Goal: Task Accomplishment & Management: Use online tool/utility

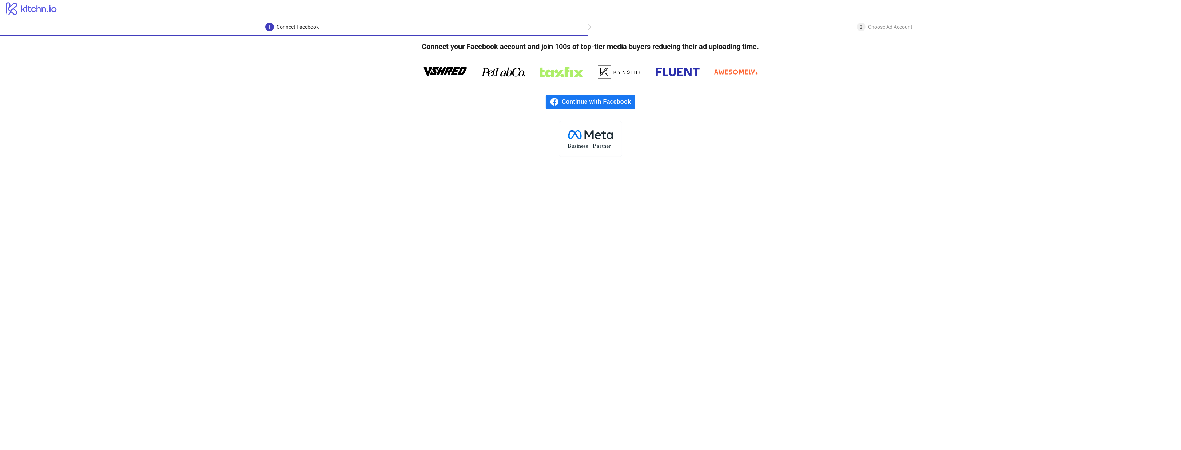
click at [602, 107] on span "Continue with Facebook" at bounding box center [598, 102] width 73 height 15
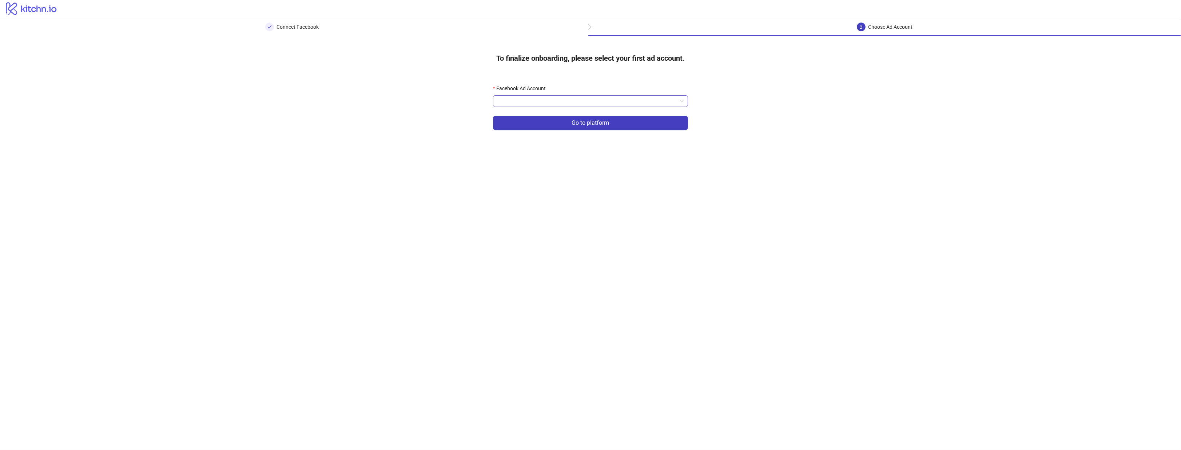
click at [582, 102] on input "Facebook Ad Account" at bounding box center [587, 101] width 180 height 11
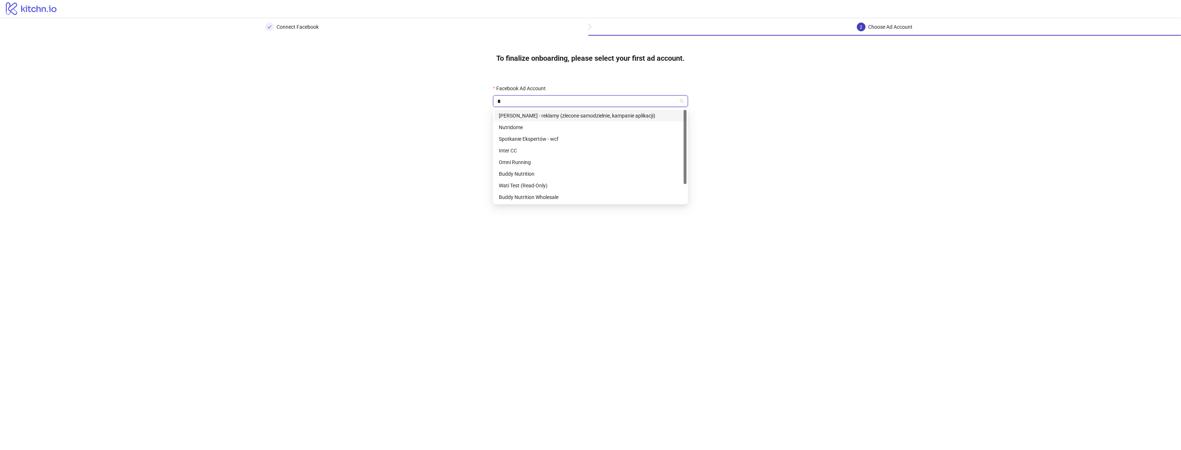
type input "**"
click at [574, 112] on div "Nutridome" at bounding box center [590, 116] width 183 height 8
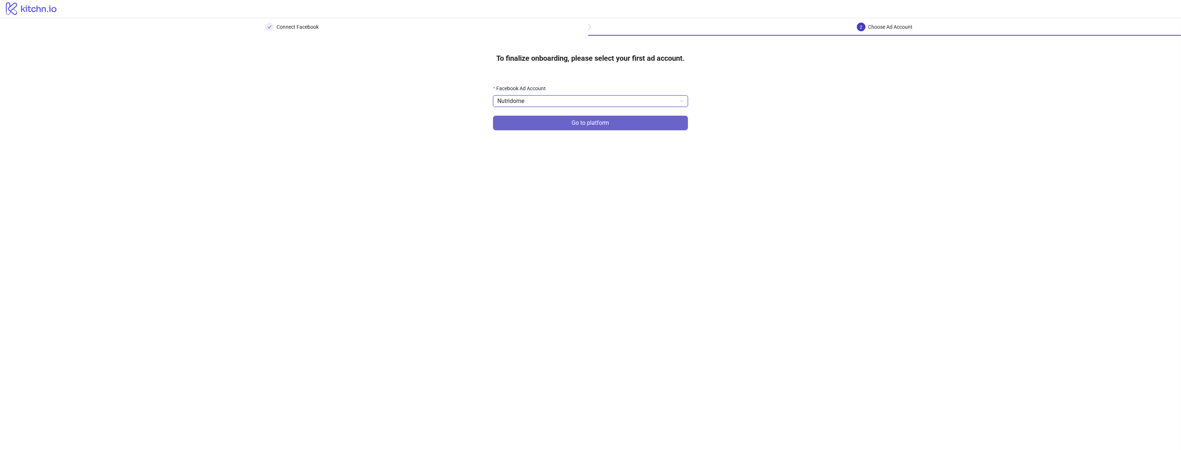
click at [606, 126] on span "Go to platform" at bounding box center [590, 123] width 37 height 7
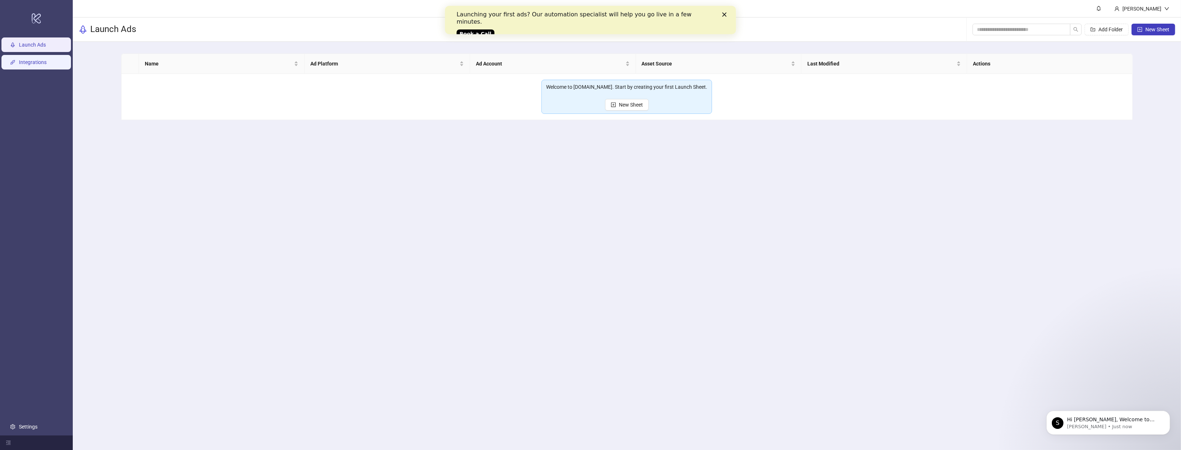
click at [47, 65] on link "Integrations" at bounding box center [33, 62] width 28 height 6
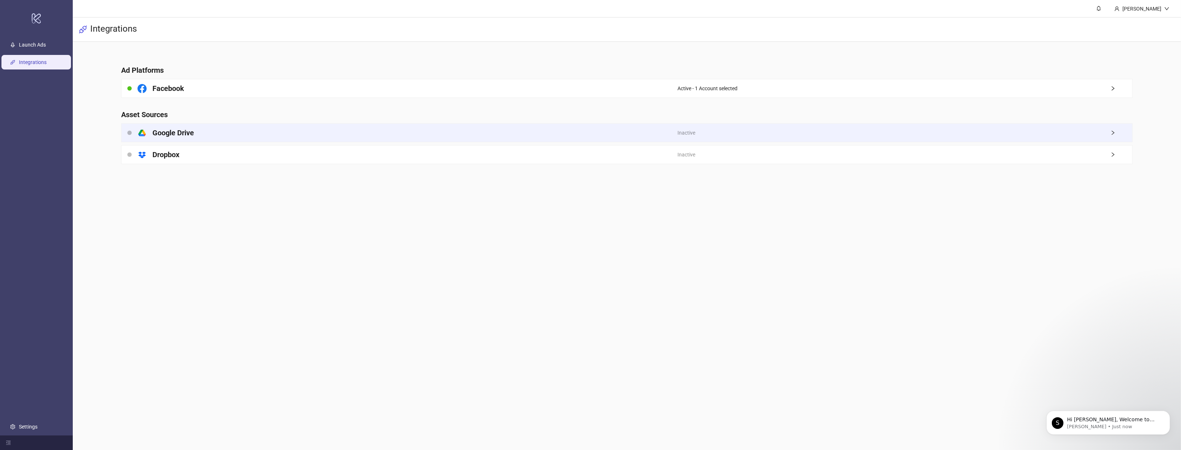
click at [230, 130] on div "platform/google_drive Google Drive" at bounding box center [400, 133] width 556 height 18
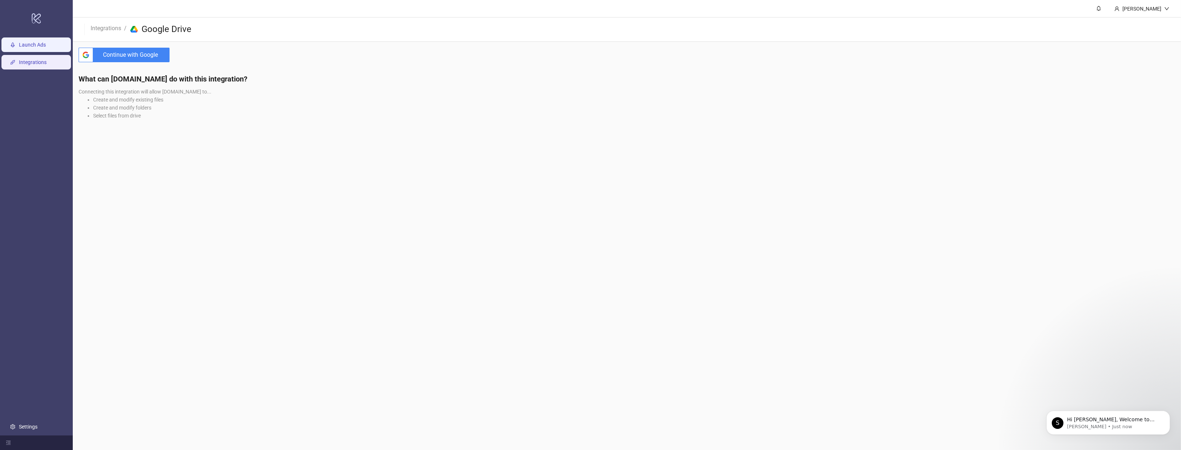
click at [46, 47] on link "Launch Ads" at bounding box center [32, 45] width 27 height 6
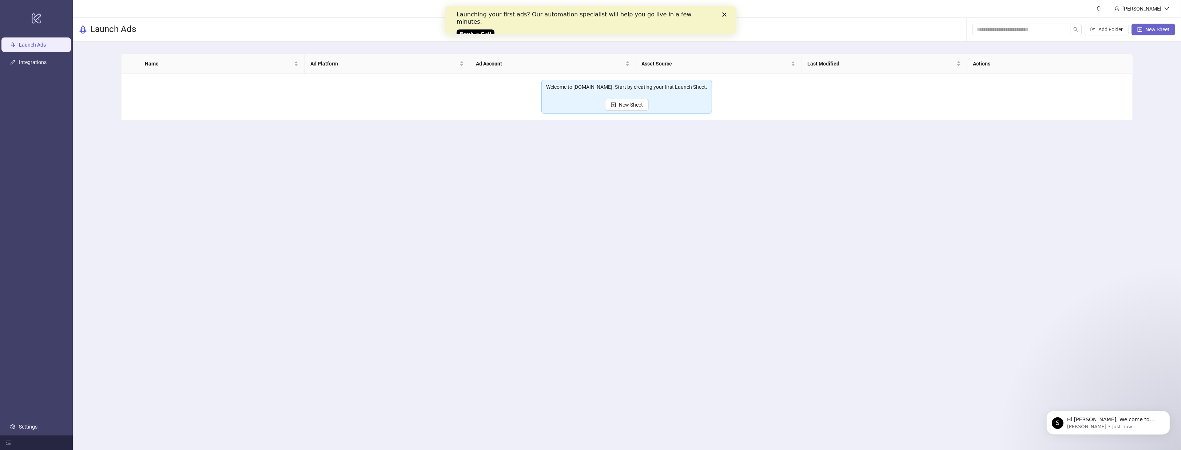
click at [1152, 29] on span "New Sheet" at bounding box center [1157, 30] width 24 height 6
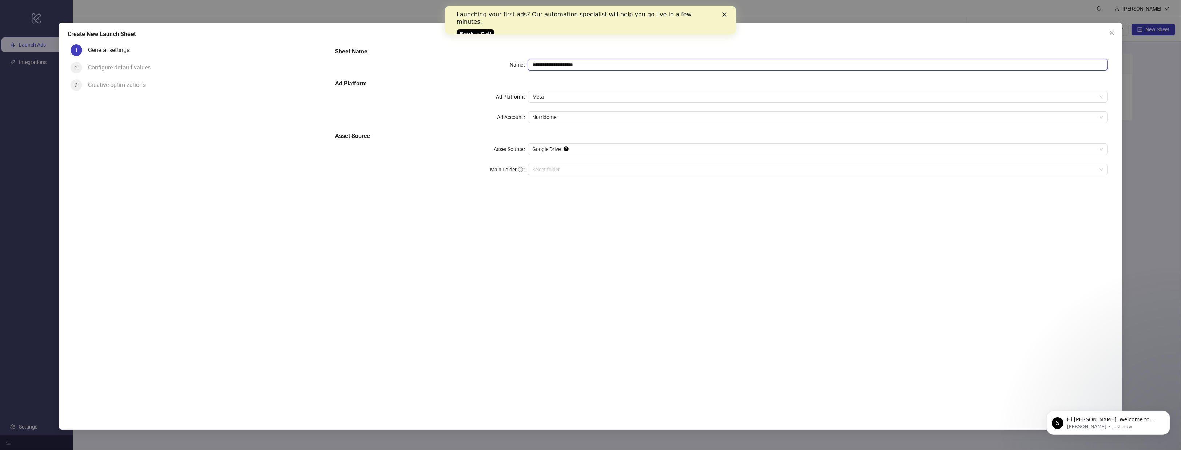
click at [584, 66] on input "**********" at bounding box center [817, 65] width 579 height 12
click at [557, 170] on input "Main Folder" at bounding box center [814, 169] width 564 height 11
click at [138, 66] on div "Configure default values" at bounding box center [122, 68] width 68 height 12
click at [551, 175] on div "Select folder" at bounding box center [817, 170] width 579 height 12
click at [547, 167] on input "Main Folder" at bounding box center [814, 169] width 564 height 11
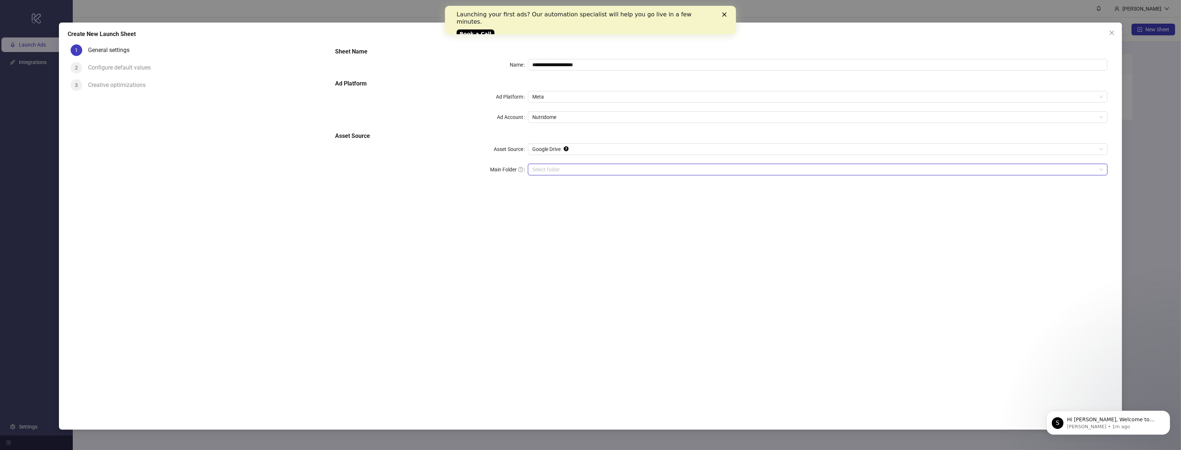
click at [561, 171] on input "Main Folder" at bounding box center [814, 169] width 564 height 11
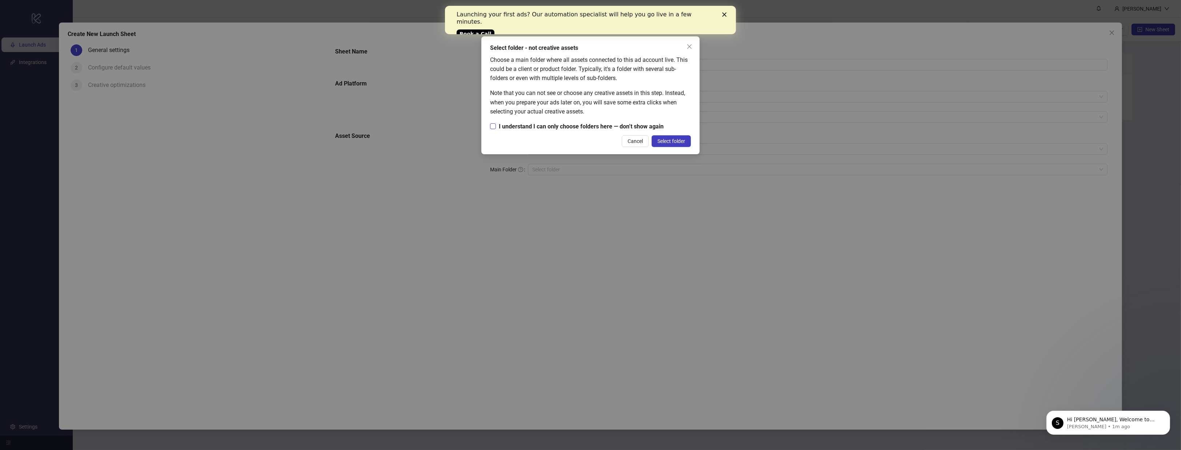
drag, startPoint x: 672, startPoint y: 142, endPoint x: 583, endPoint y: 123, distance: 90.9
click at [586, 122] on div "Select folder - not creative assets Choose a main folder where all assets conne…" at bounding box center [590, 95] width 218 height 118
click at [669, 140] on span "Select folder" at bounding box center [671, 141] width 28 height 6
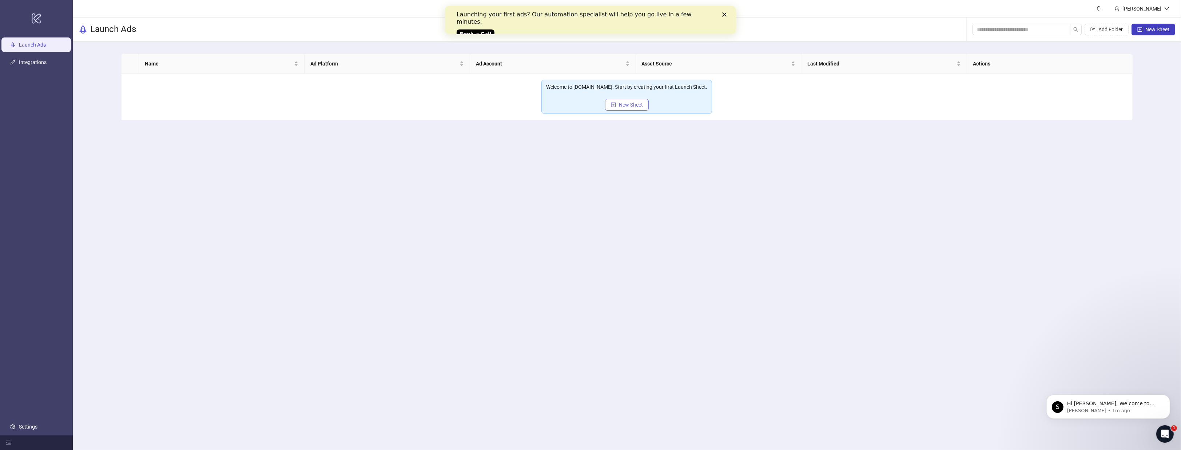
click at [614, 107] on button "New Sheet" at bounding box center [627, 105] width 44 height 12
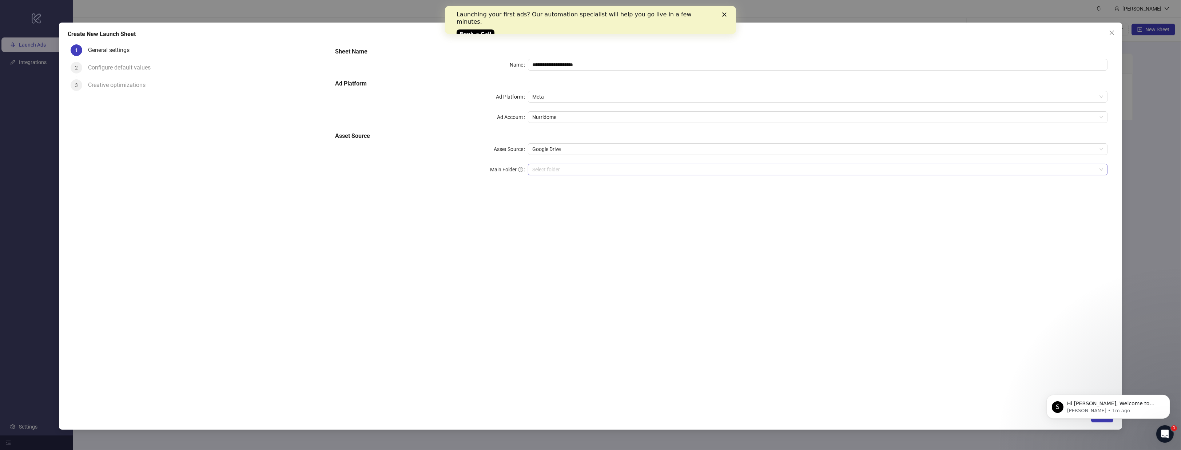
click at [597, 166] on input "Main Folder" at bounding box center [814, 169] width 564 height 11
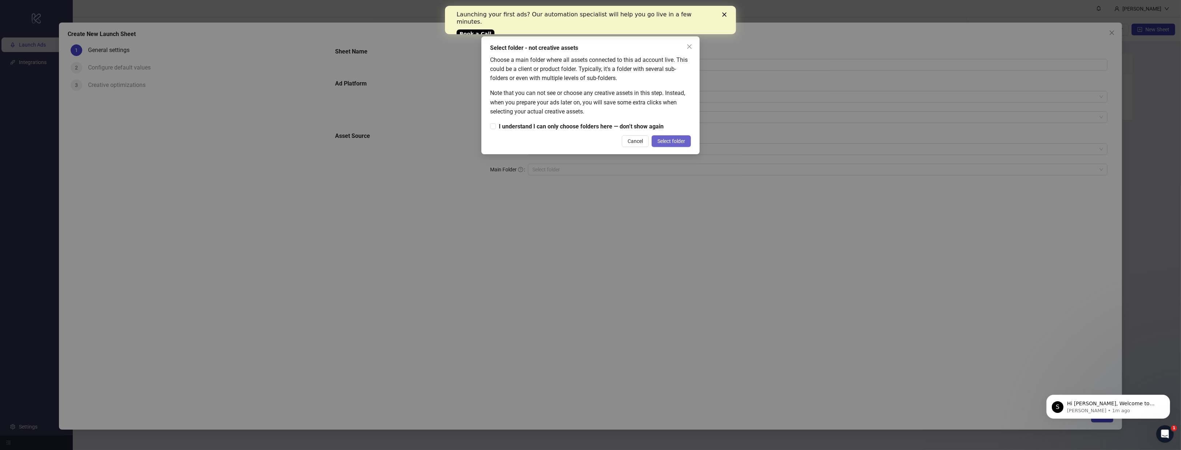
click at [666, 144] on button "Select folder" at bounding box center [671, 141] width 39 height 12
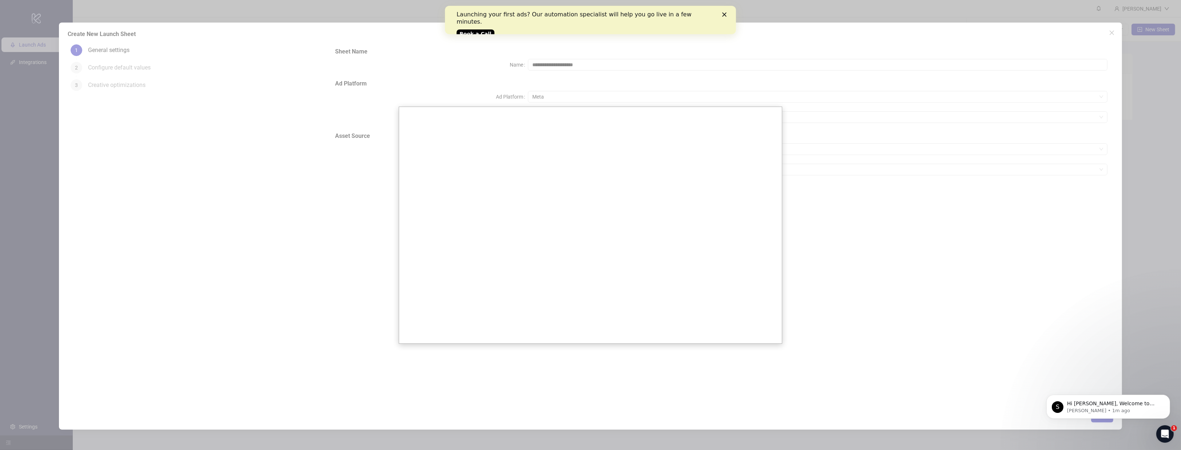
click at [721, 17] on div "Launching your first ads? Our automation specialist will help you go live in a …" at bounding box center [590, 24] width 268 height 30
click at [818, 138] on div at bounding box center [590, 225] width 1181 height 450
click at [1116, 400] on p "Hi [PERSON_NAME], Welcome to [DOMAIN_NAME]! 🎉 You’re all set to start launching…" at bounding box center [1114, 403] width 94 height 7
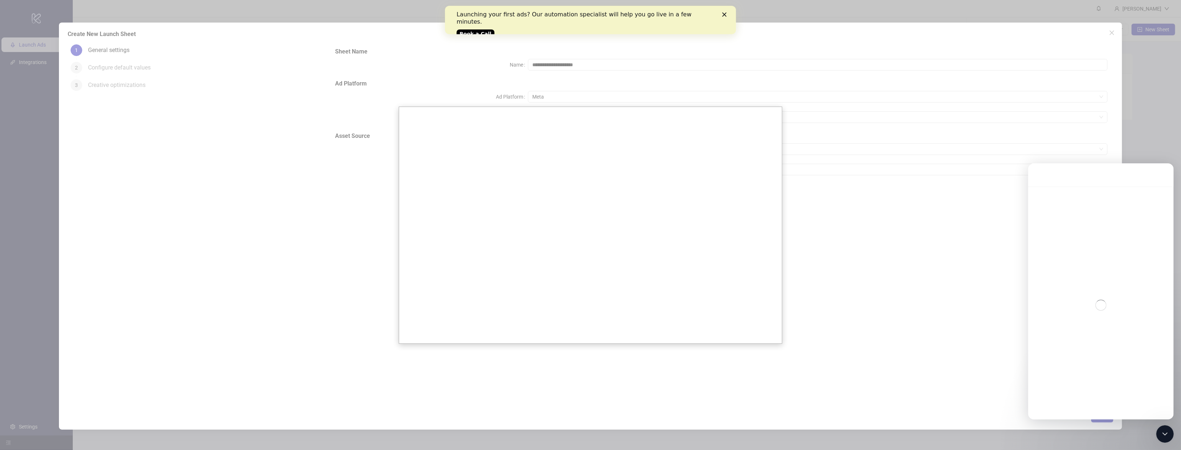
scroll to position [21, 0]
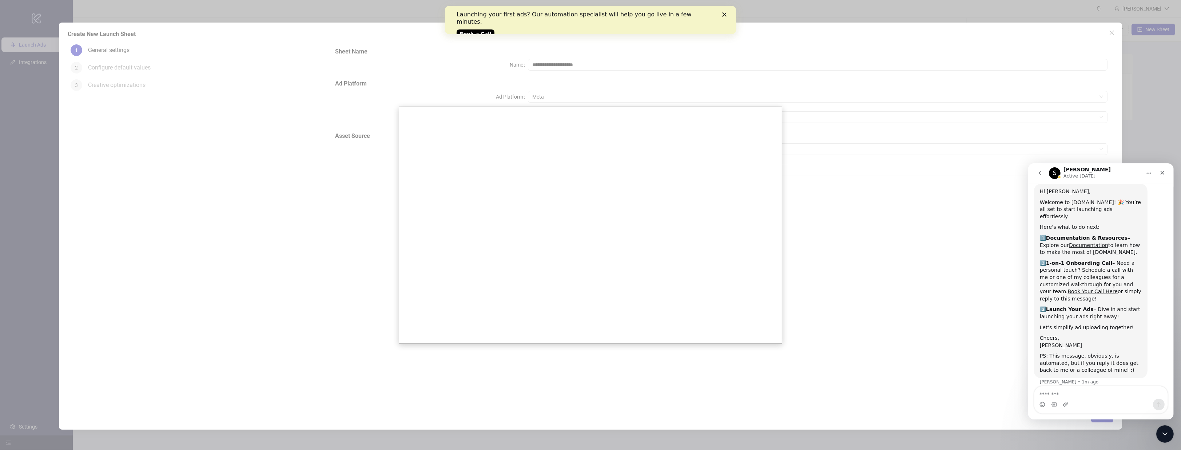
drag, startPoint x: 95, startPoint y: 62, endPoint x: 403, endPoint y: 165, distance: 325.2
click at [95, 63] on div at bounding box center [590, 225] width 1181 height 450
click at [1067, 288] on link "Book Your Call Here" at bounding box center [1092, 291] width 50 height 6
click at [148, 139] on div at bounding box center [590, 225] width 1181 height 450
click at [1118, 25] on div at bounding box center [590, 225] width 1181 height 450
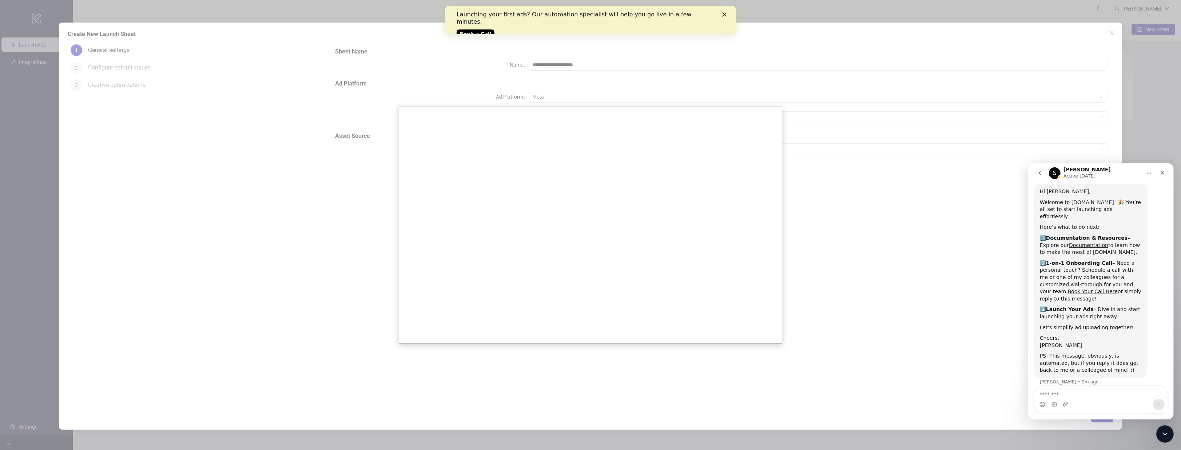
click at [1108, 33] on div at bounding box center [590, 225] width 1181 height 450
click at [1162, 171] on icon "Close" at bounding box center [1162, 173] width 6 height 6
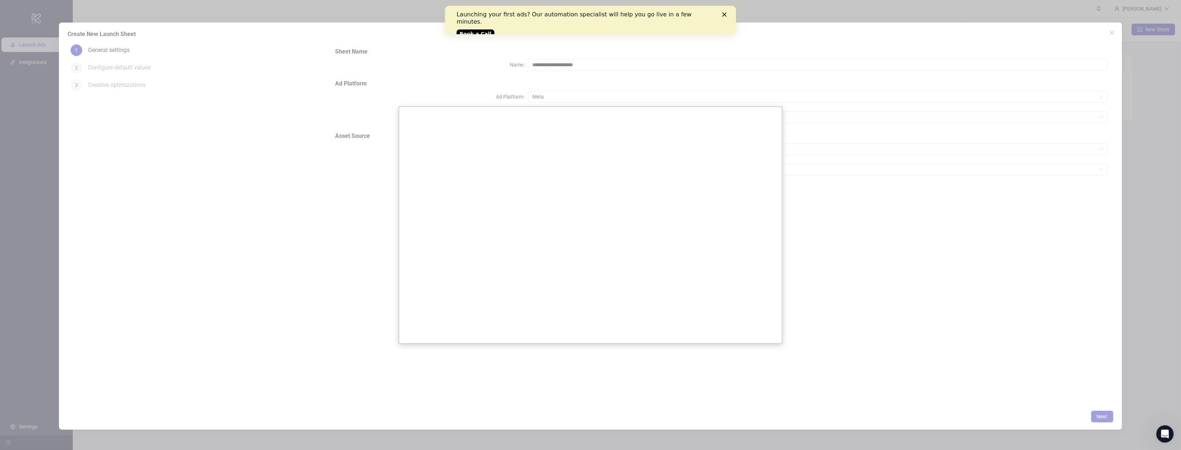
click at [30, 79] on div at bounding box center [590, 225] width 1181 height 450
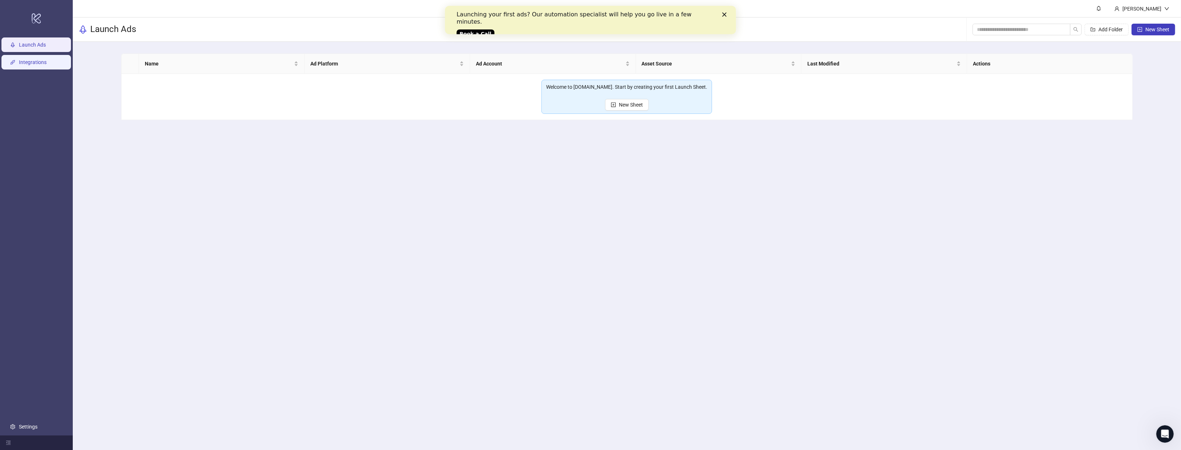
click at [41, 63] on link "Integrations" at bounding box center [33, 62] width 28 height 6
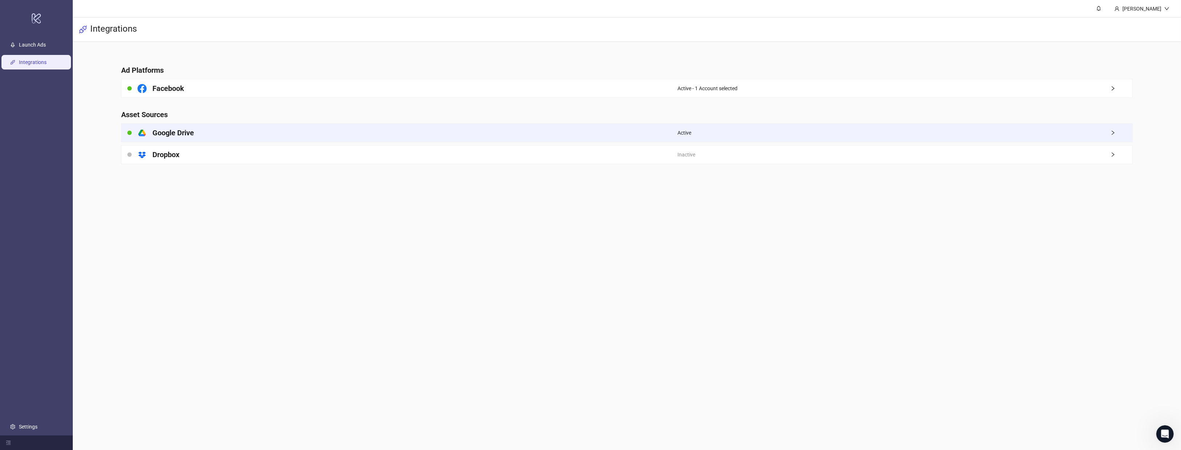
click at [647, 136] on div "platform/google_drive Google Drive" at bounding box center [400, 133] width 556 height 18
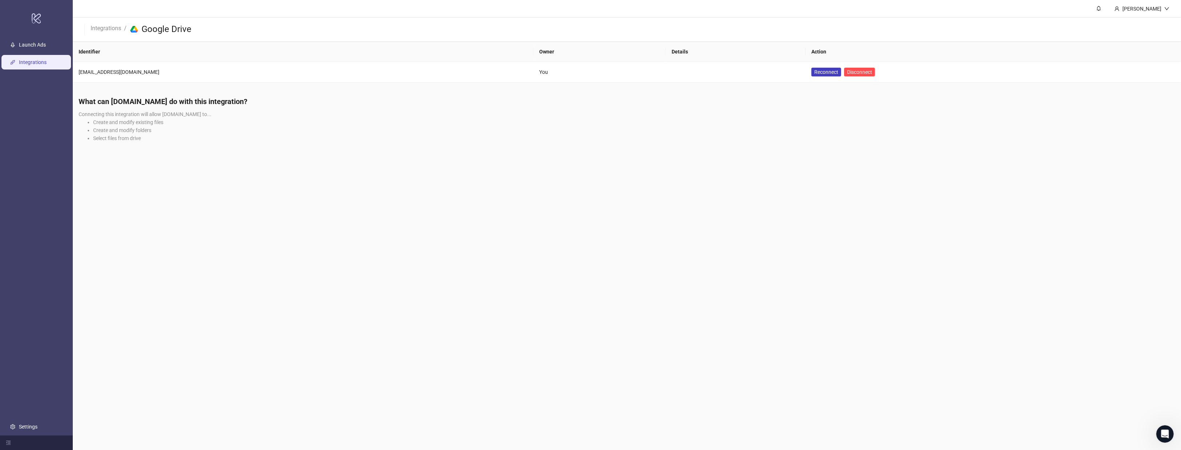
click at [46, 65] on link "Integrations" at bounding box center [33, 62] width 28 height 6
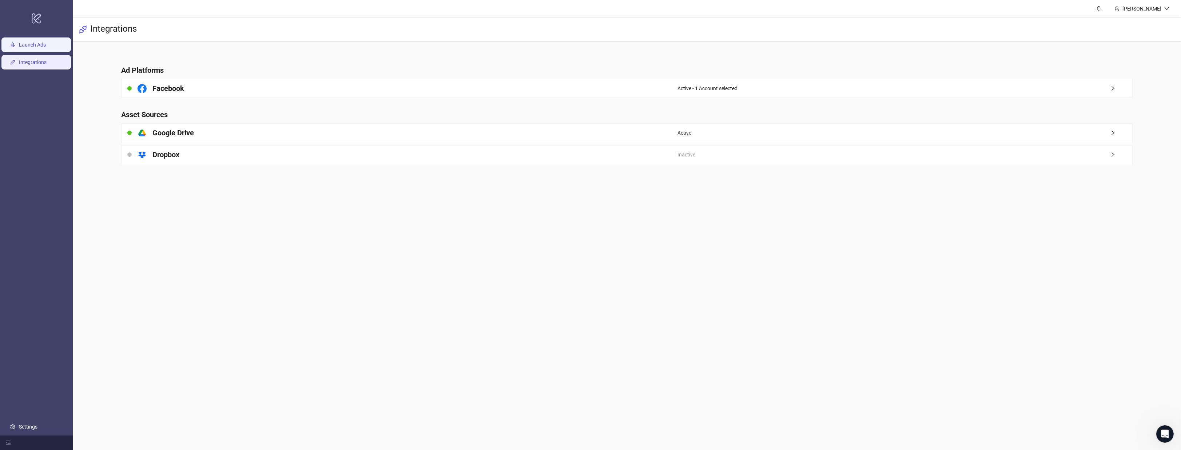
click at [39, 45] on link "Launch Ads" at bounding box center [32, 45] width 27 height 6
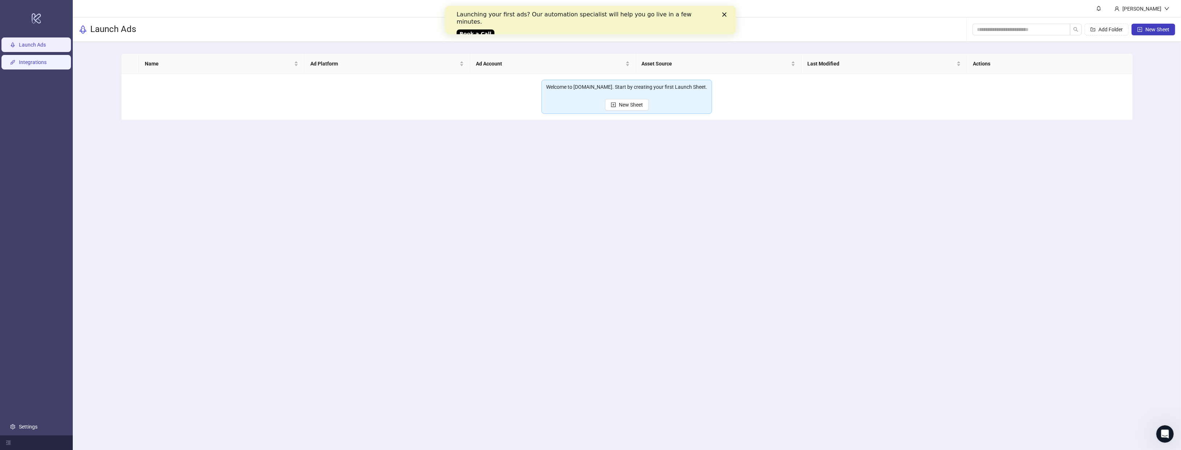
click at [42, 65] on link "Integrations" at bounding box center [33, 62] width 28 height 6
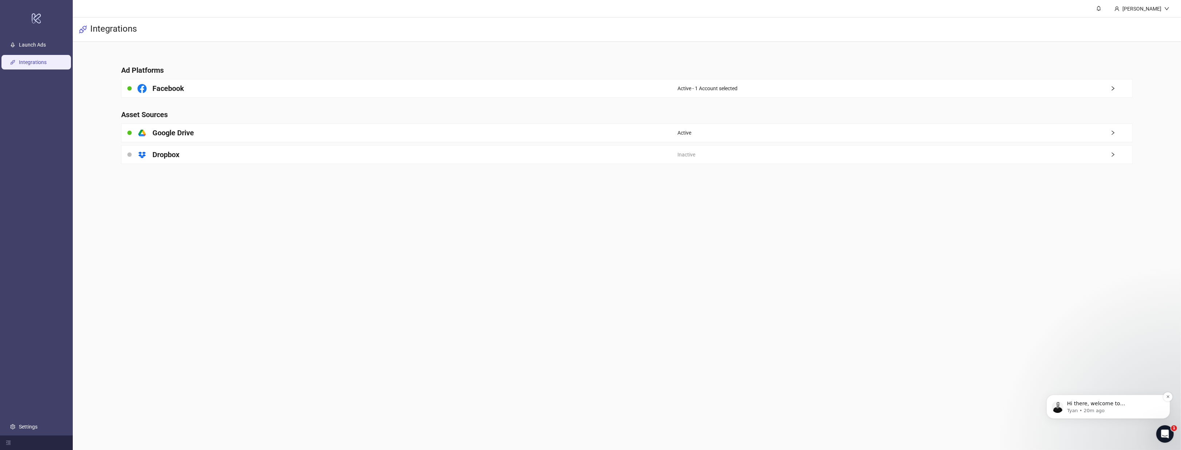
click at [1131, 407] on p "Tyan • 20m ago" at bounding box center [1114, 410] width 94 height 7
